Goal: Transaction & Acquisition: Purchase product/service

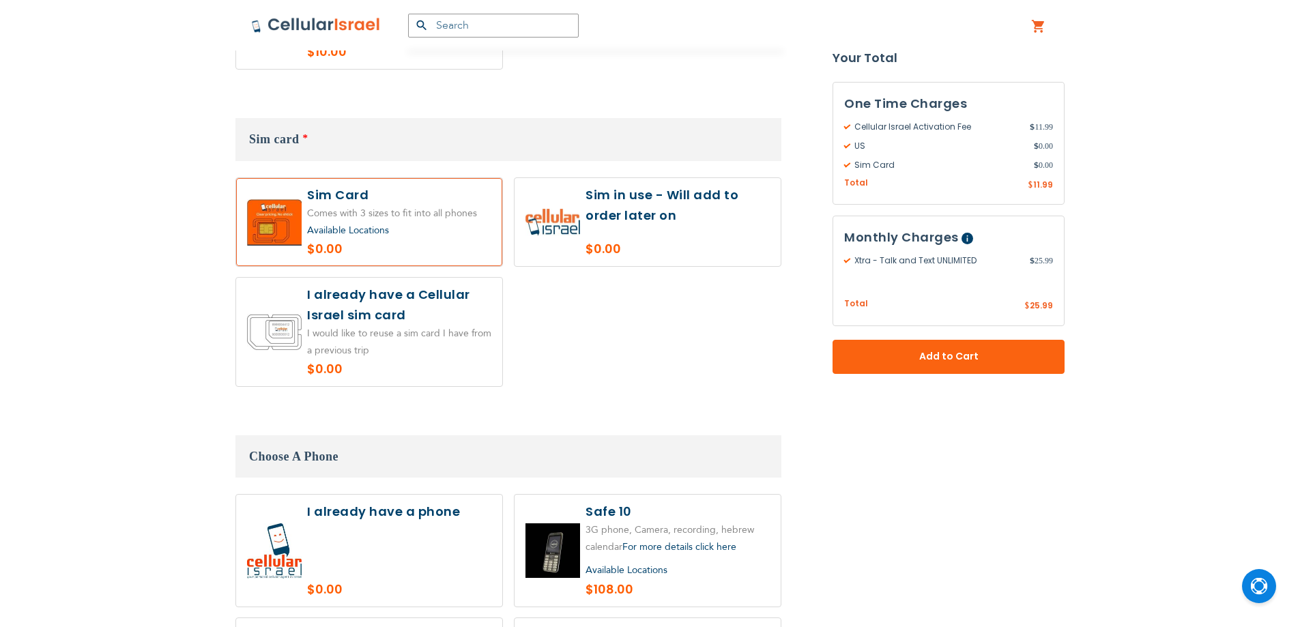
scroll to position [1251, 0]
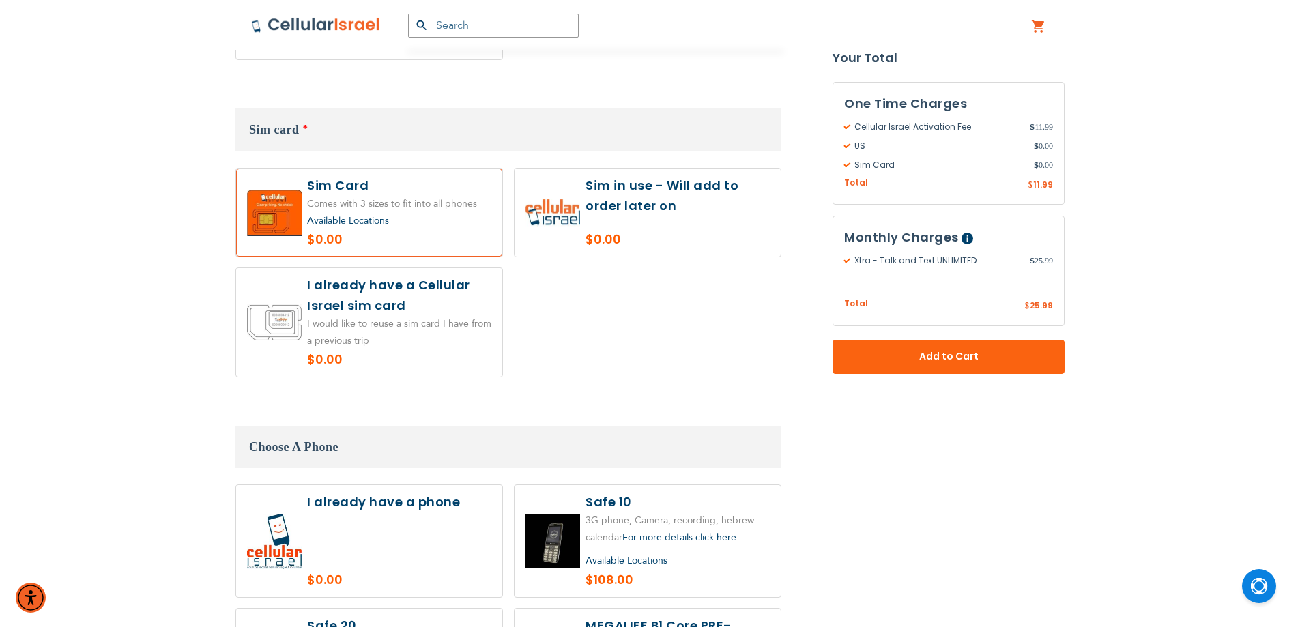
click at [417, 286] on label at bounding box center [369, 322] width 266 height 108
radio input "true"
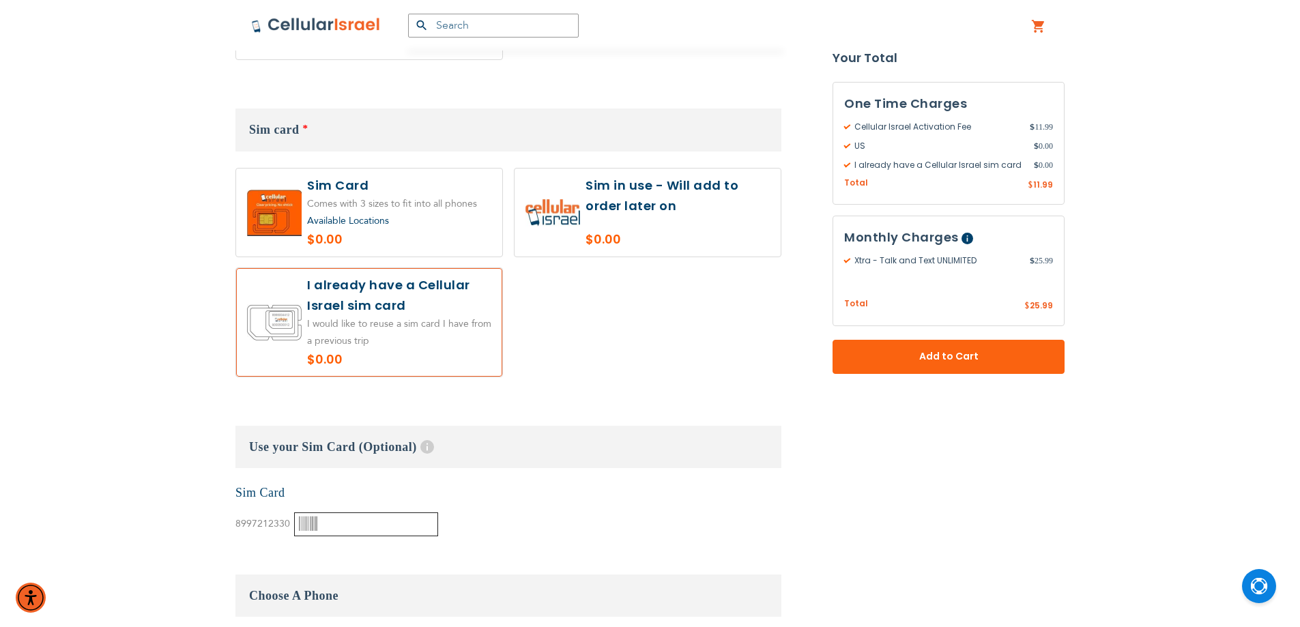
click at [342, 512] on input "text" at bounding box center [366, 524] width 144 height 24
paste input "0003608528"
type input "0003608528"
click at [536, 426] on h3 "Use your Sim Card (Optional) Help Have an old Cellular Israel SIM card? Most [P…" at bounding box center [508, 447] width 546 height 42
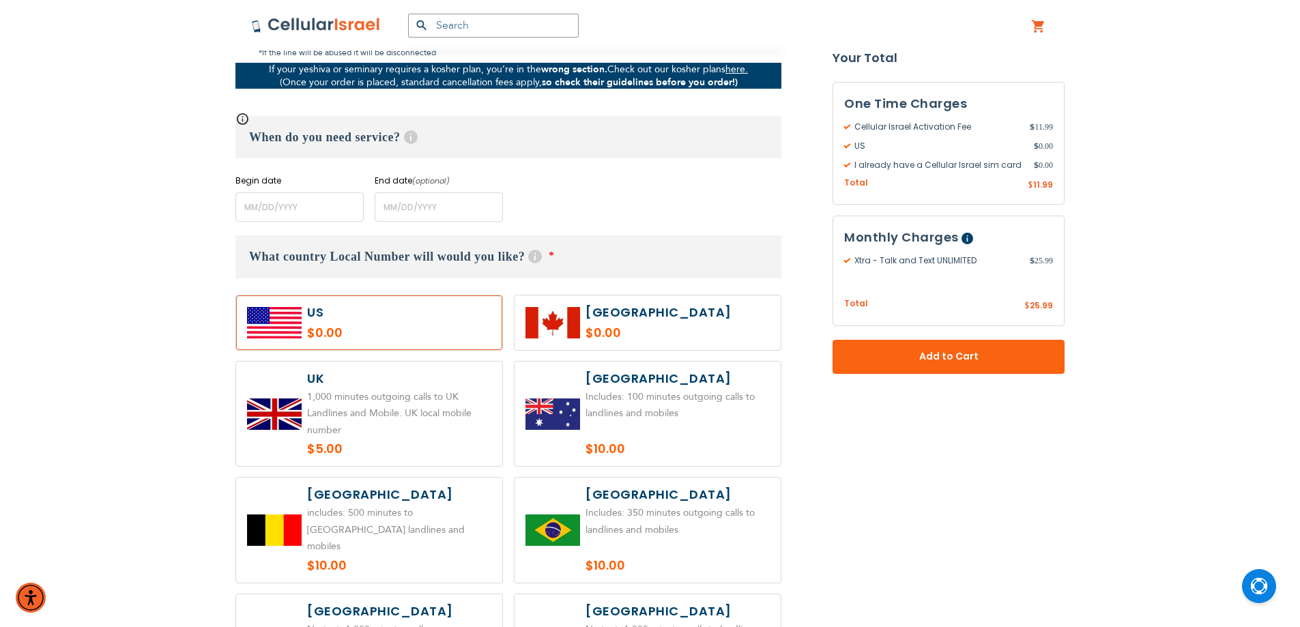
scroll to position [455, 0]
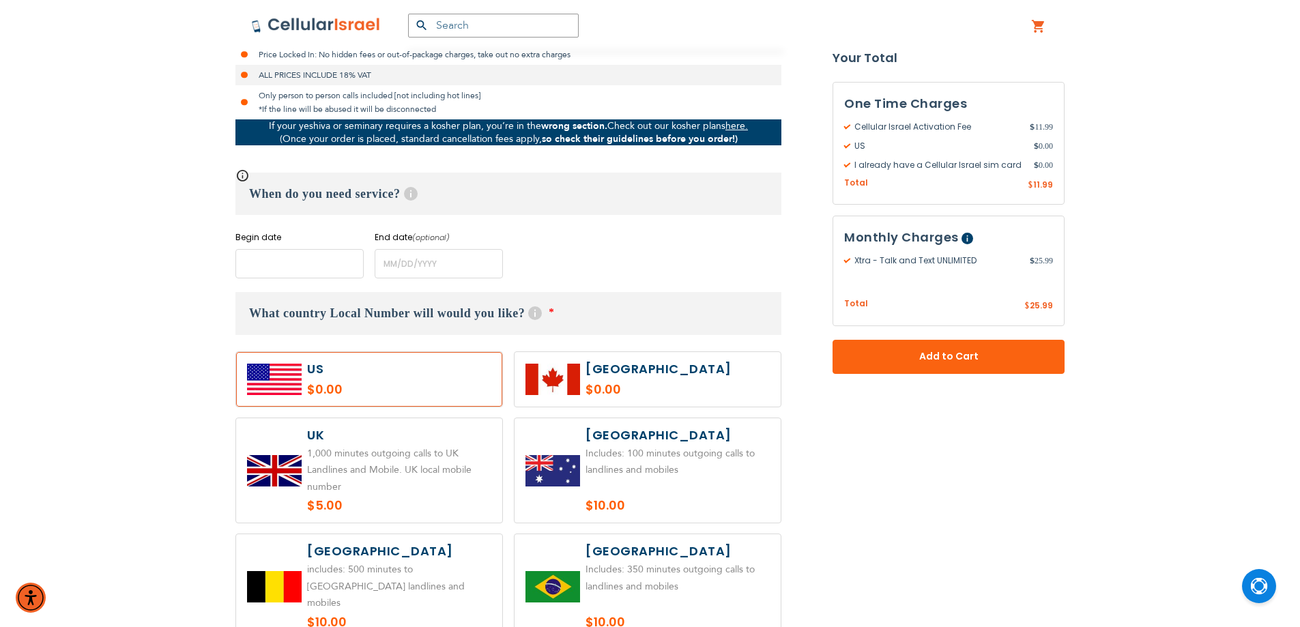
click at [314, 257] on input "name" at bounding box center [299, 263] width 128 height 29
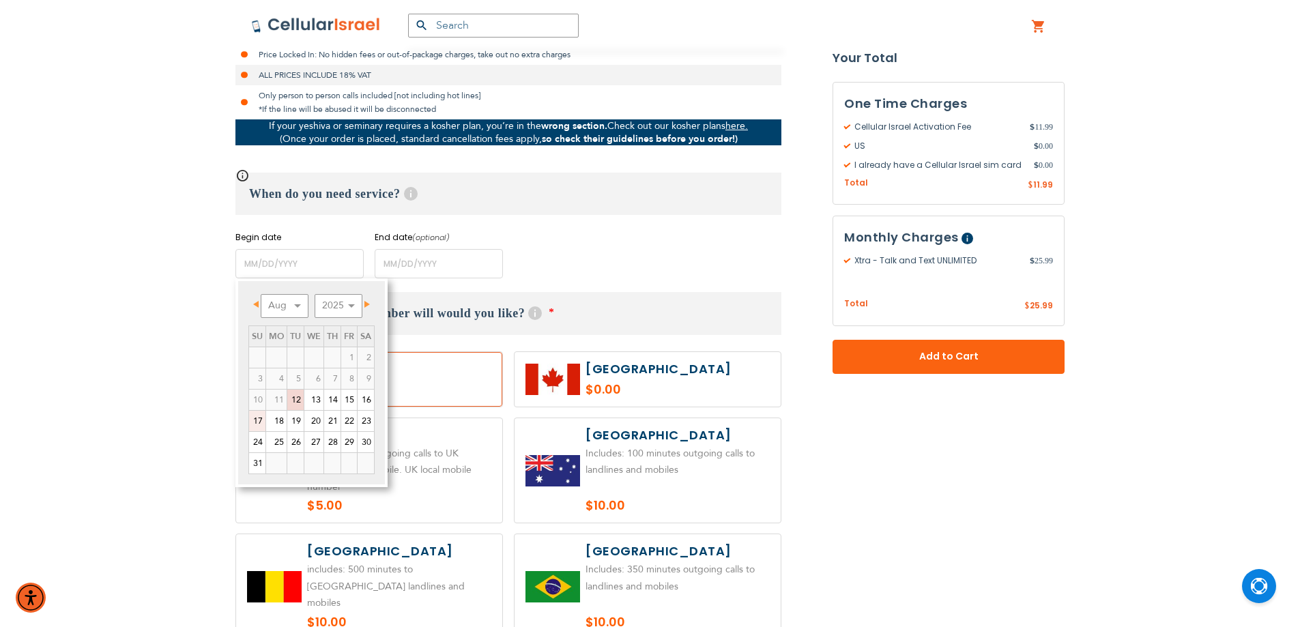
click at [257, 419] on link "17" at bounding box center [257, 421] width 16 height 20
type input "[DATE]"
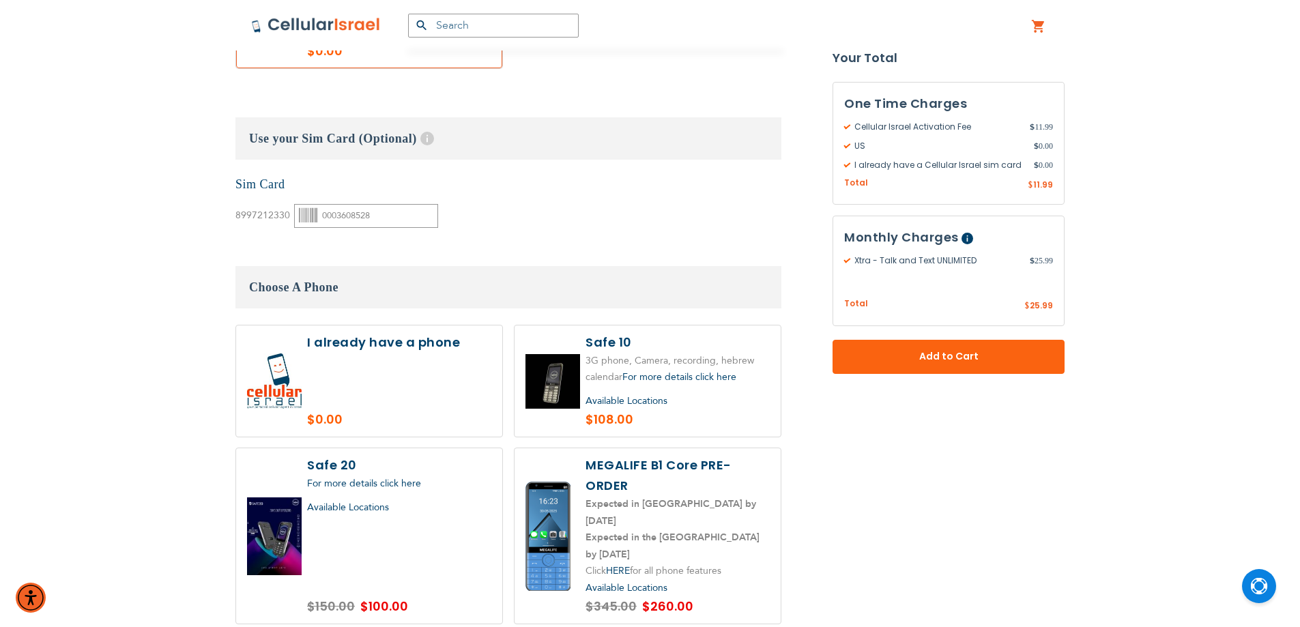
scroll to position [1592, 0]
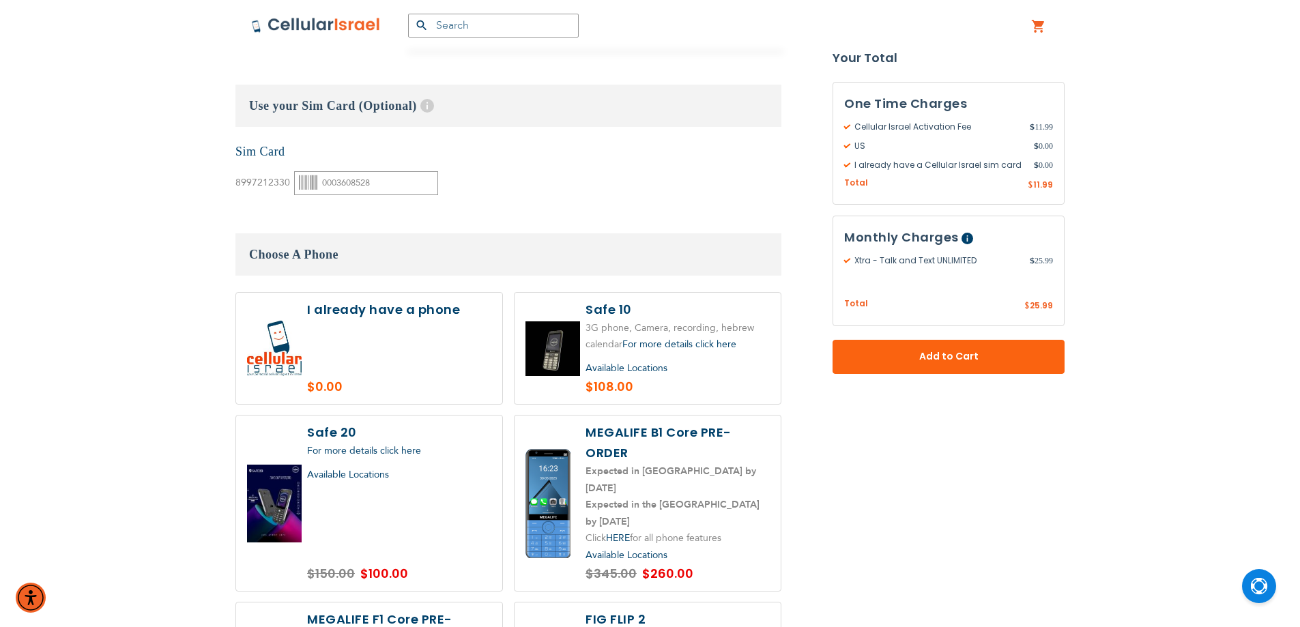
click at [364, 340] on label at bounding box center [369, 349] width 266 height 112
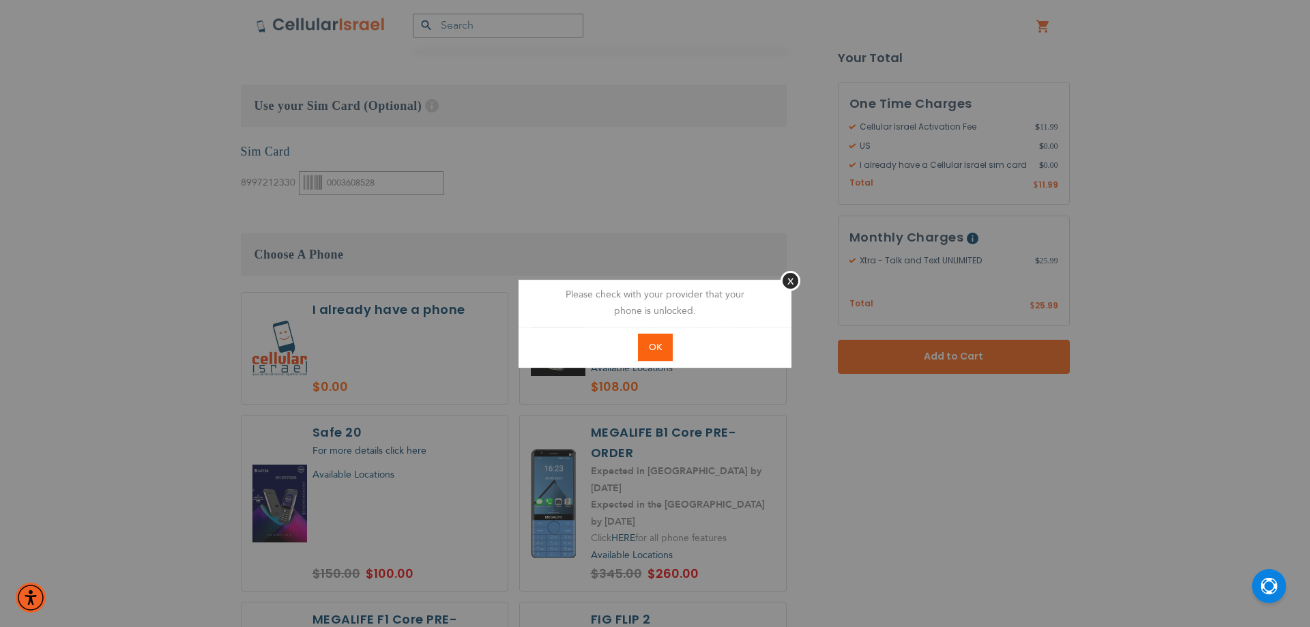
click at [661, 339] on button "OK" at bounding box center [655, 348] width 35 height 28
radio input "true"
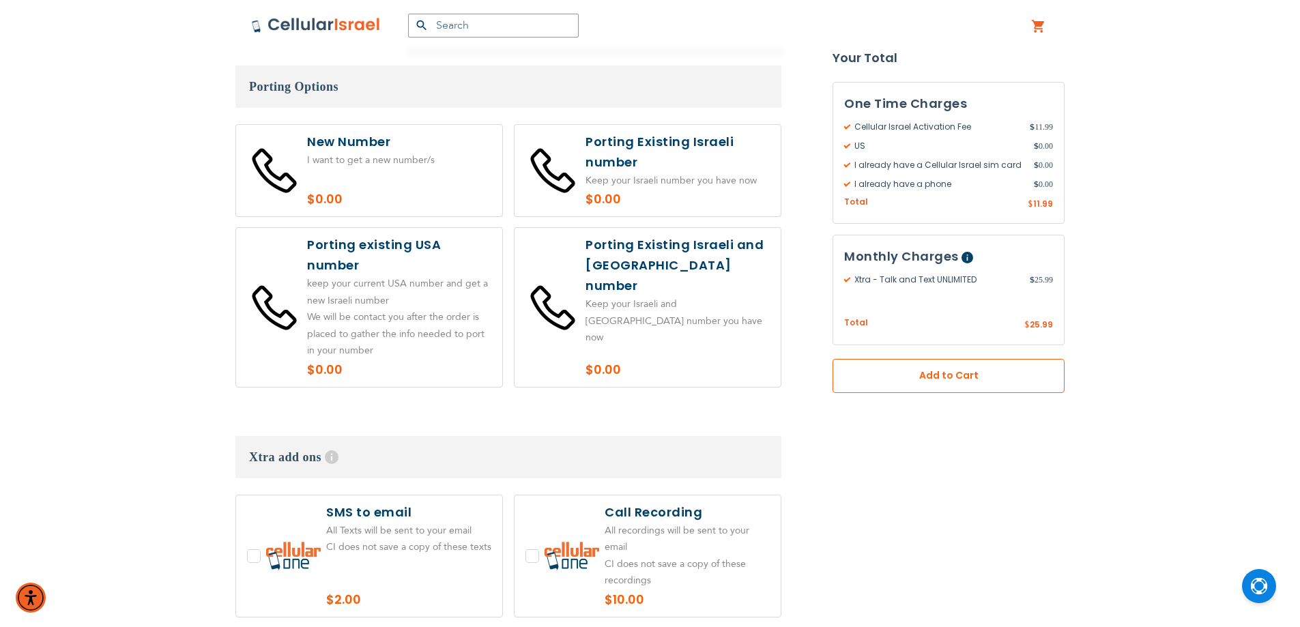
scroll to position [3526, 0]
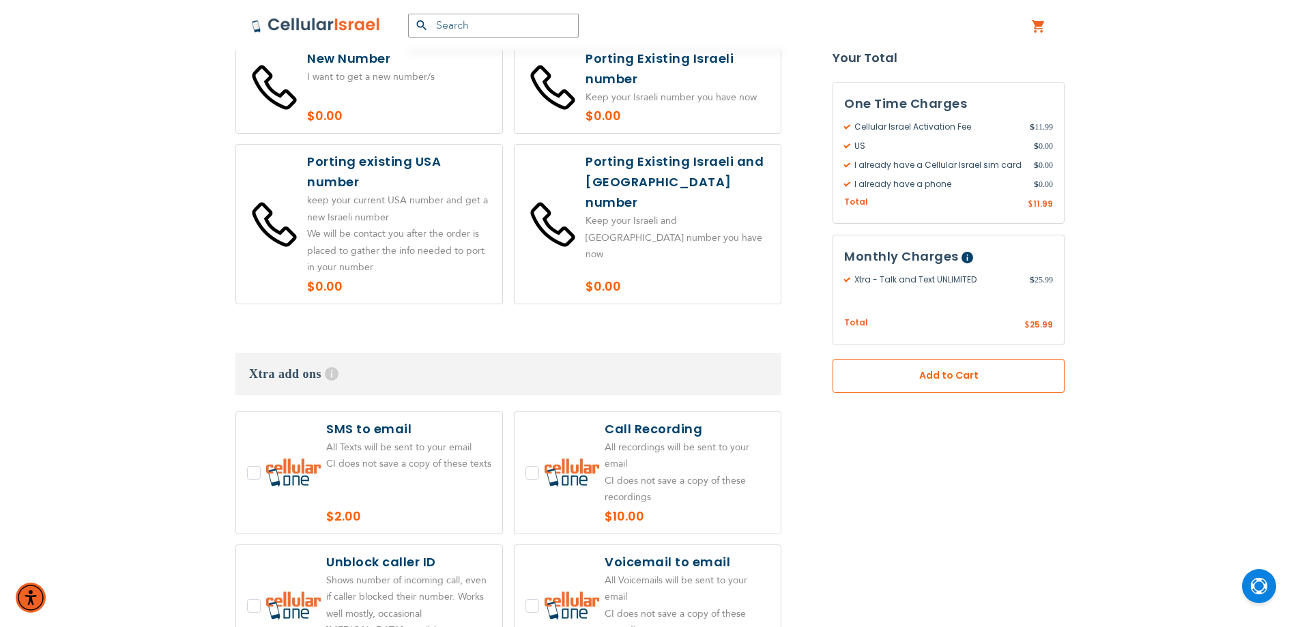
click at [916, 380] on span "Add to Cart" at bounding box center [949, 376] width 142 height 14
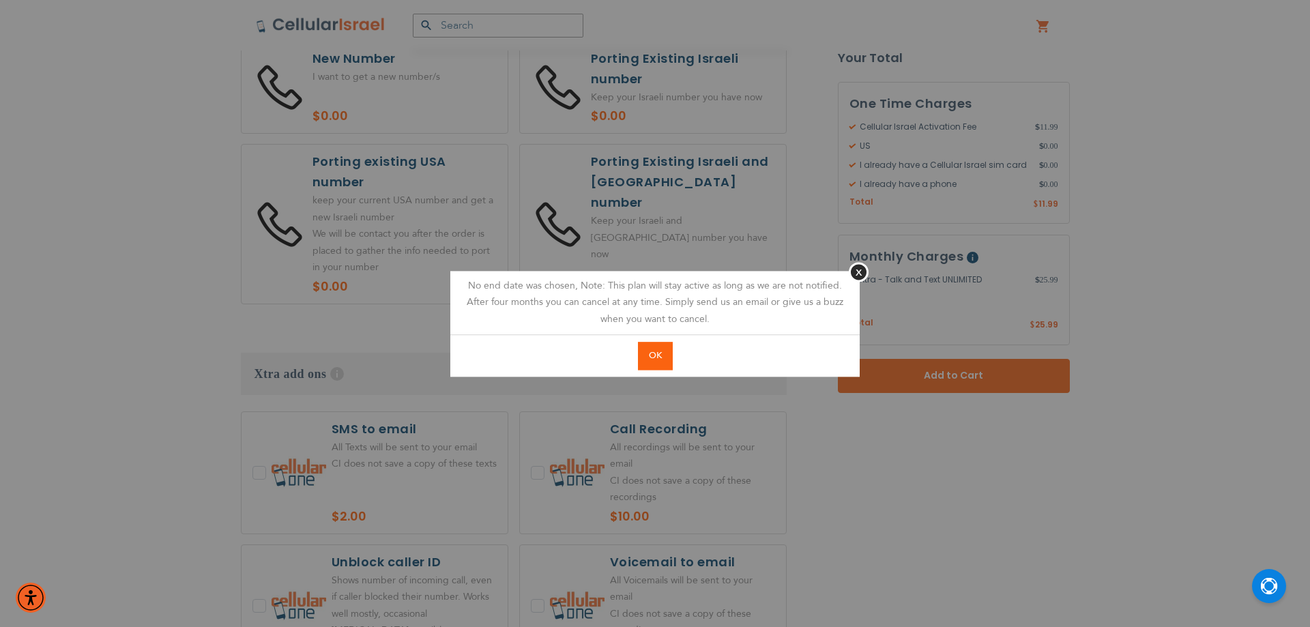
click at [650, 349] on span "OK" at bounding box center [655, 355] width 13 height 12
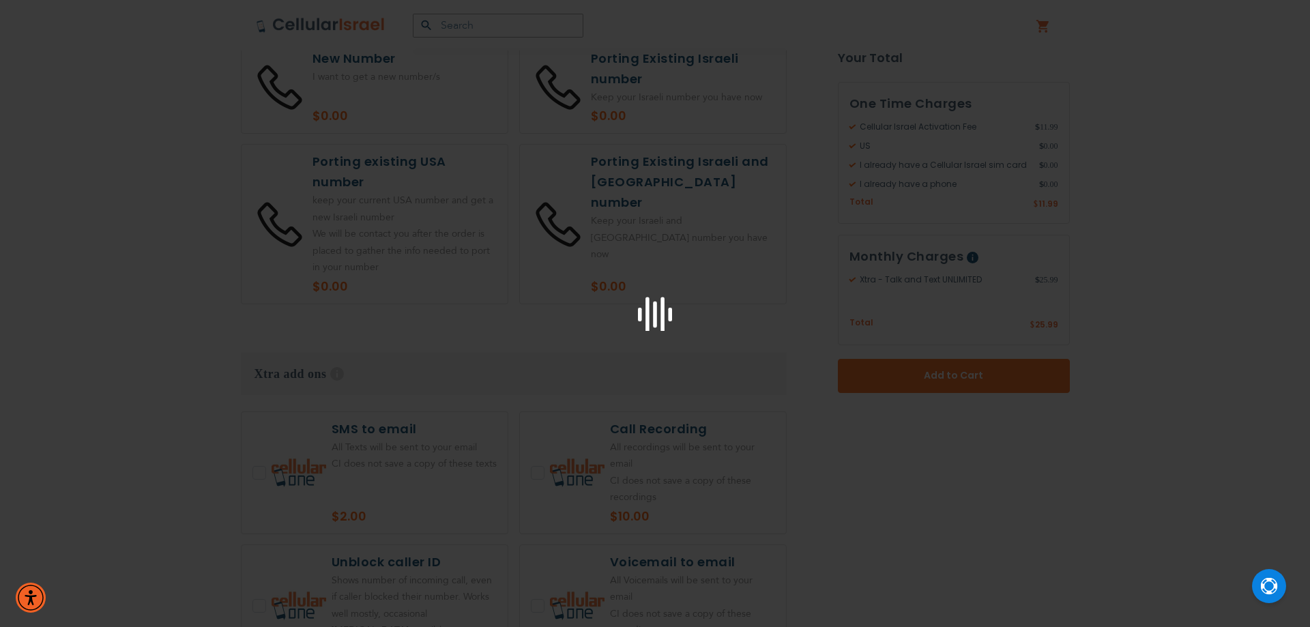
click at [655, 358] on div at bounding box center [655, 313] width 1310 height 627
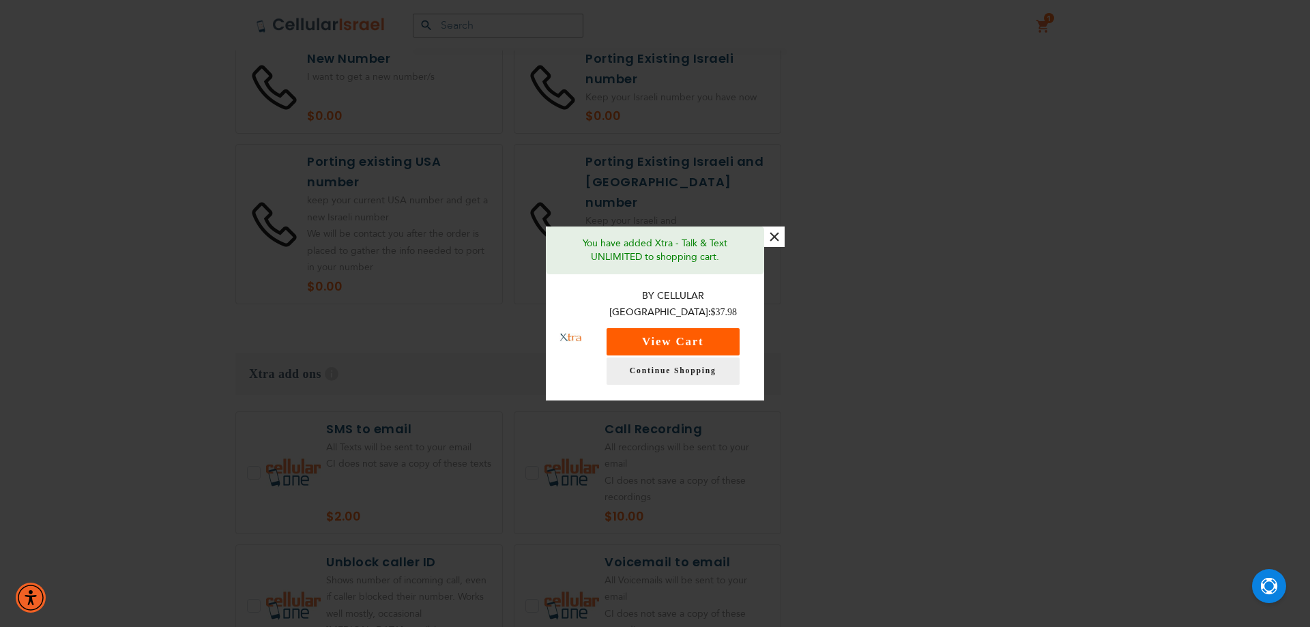
click at [668, 333] on button "View Cart" at bounding box center [673, 341] width 133 height 27
